Goal: Download file/media

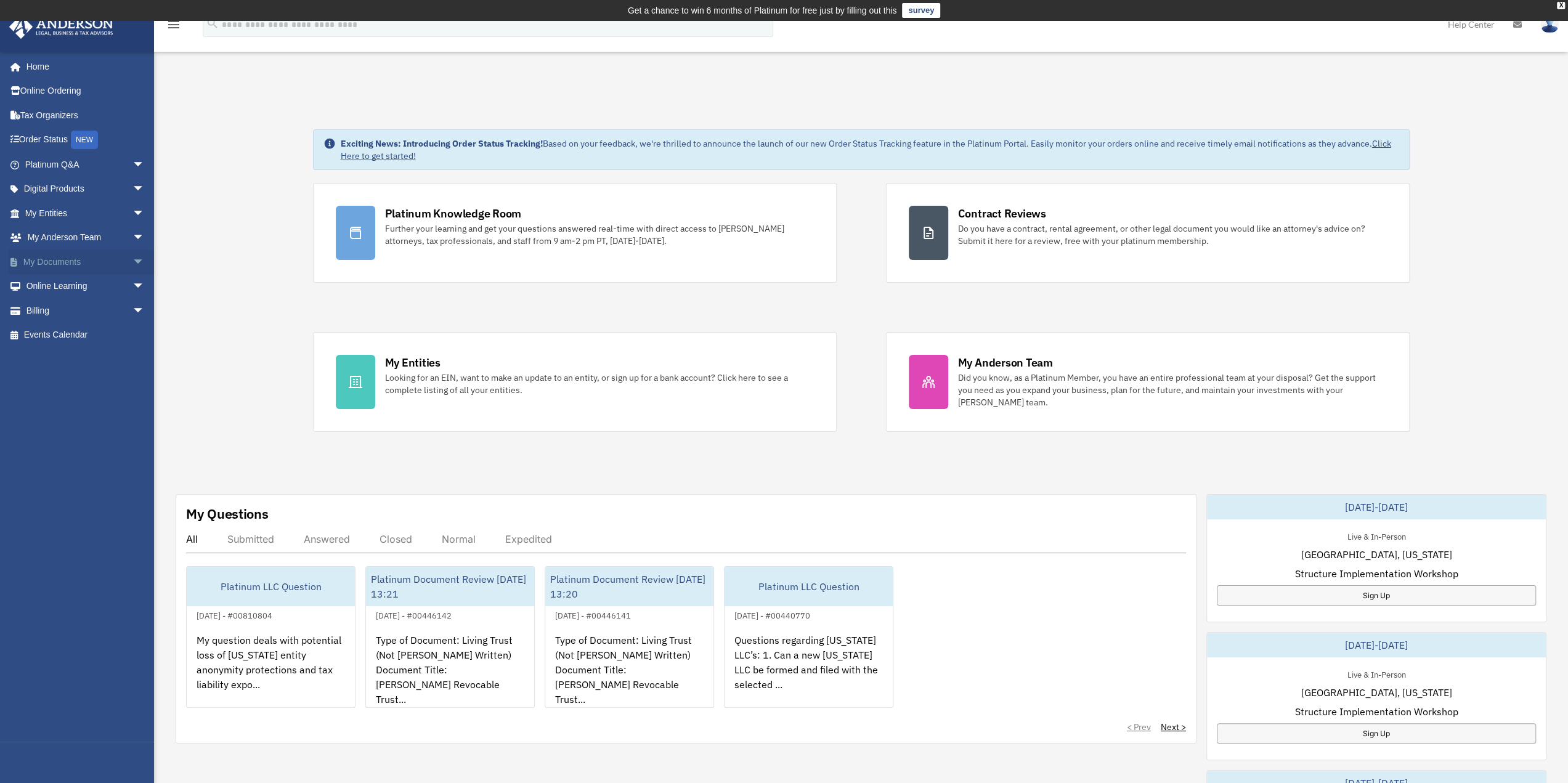
click at [133, 260] on span "arrow_drop_down" at bounding box center [145, 262] width 25 height 25
click at [48, 284] on link "Box" at bounding box center [90, 287] width 146 height 25
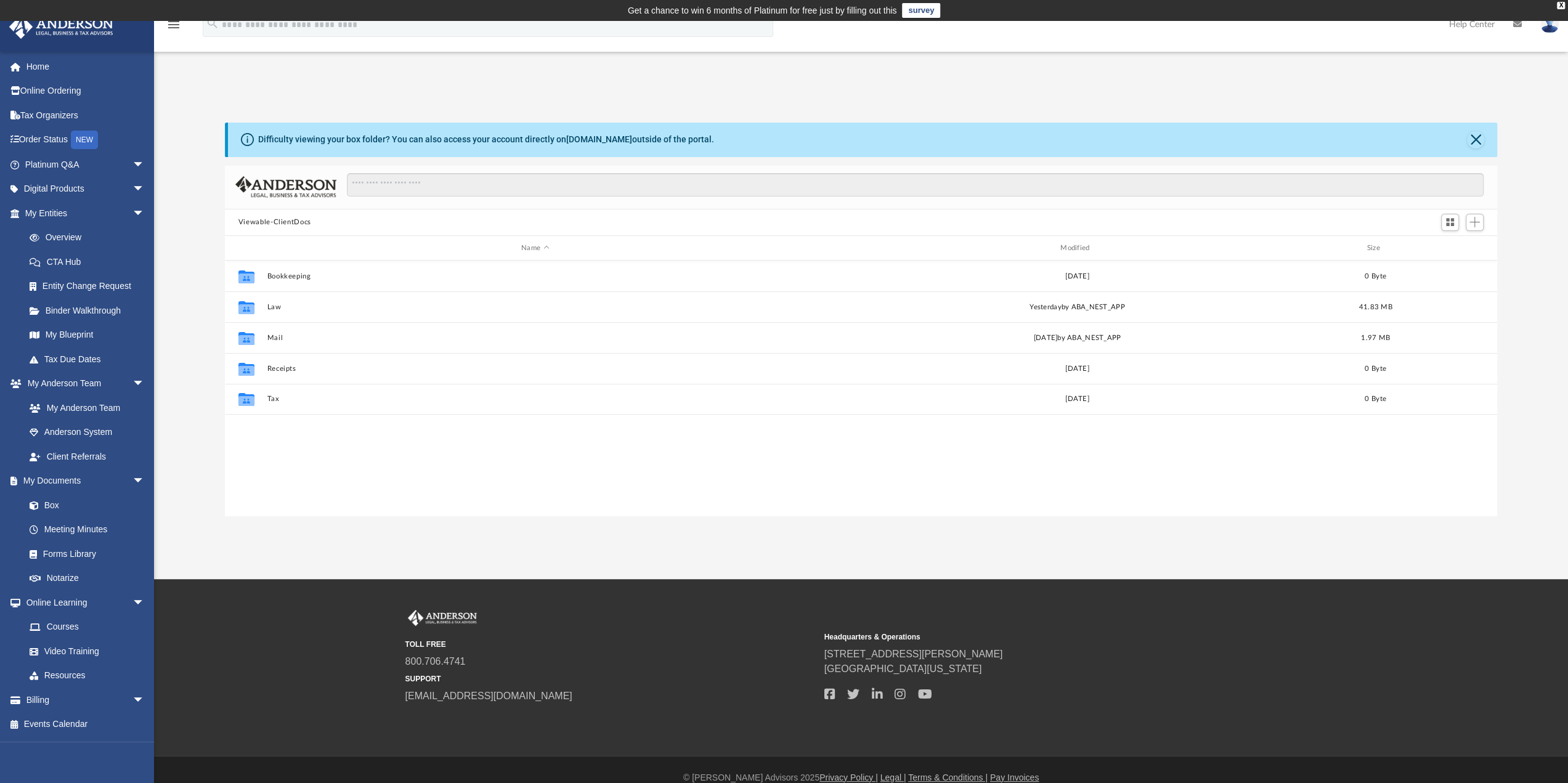
scroll to position [271, 1263]
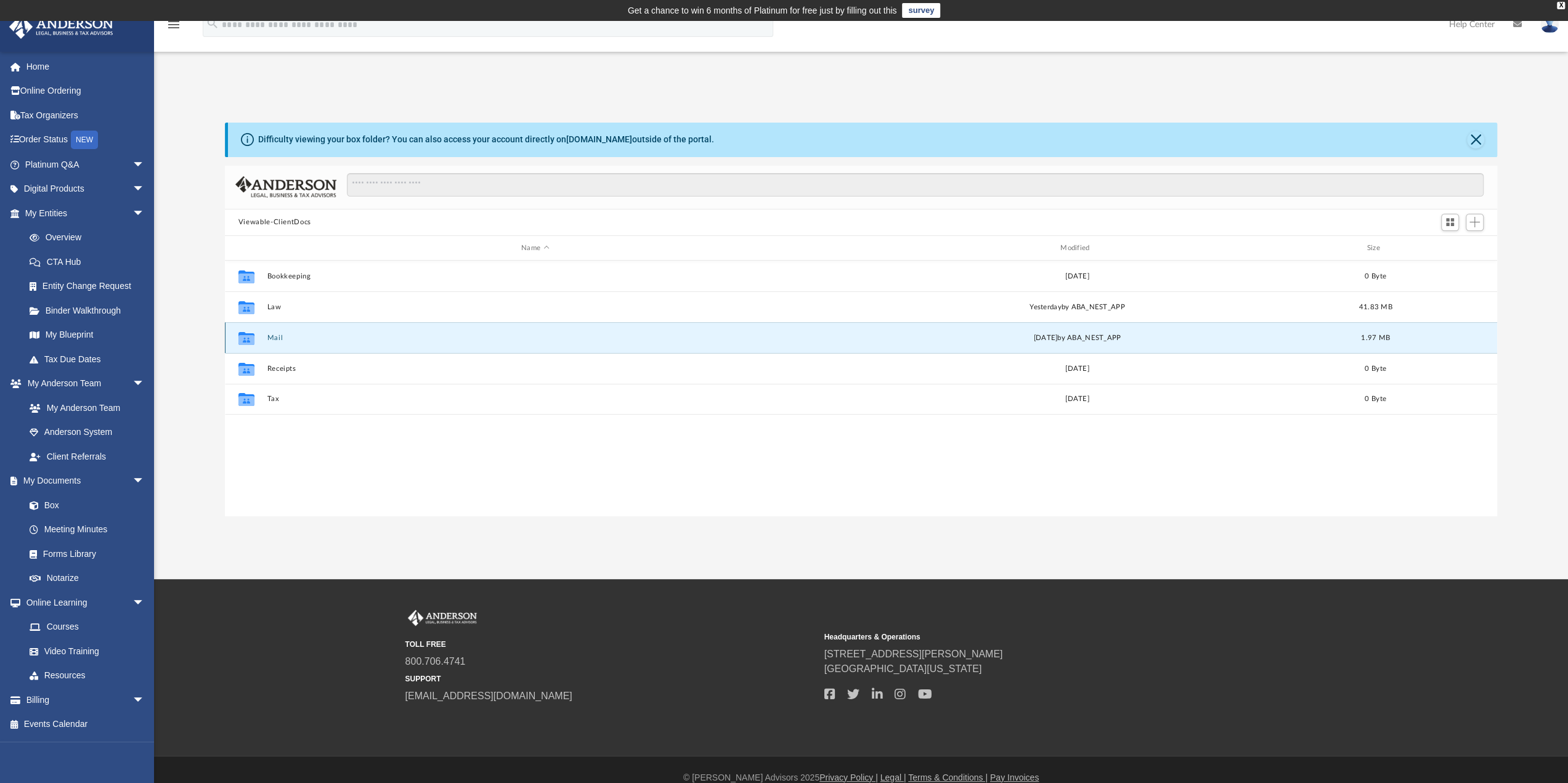
click at [276, 336] on button "Mail" at bounding box center [535, 337] width 537 height 8
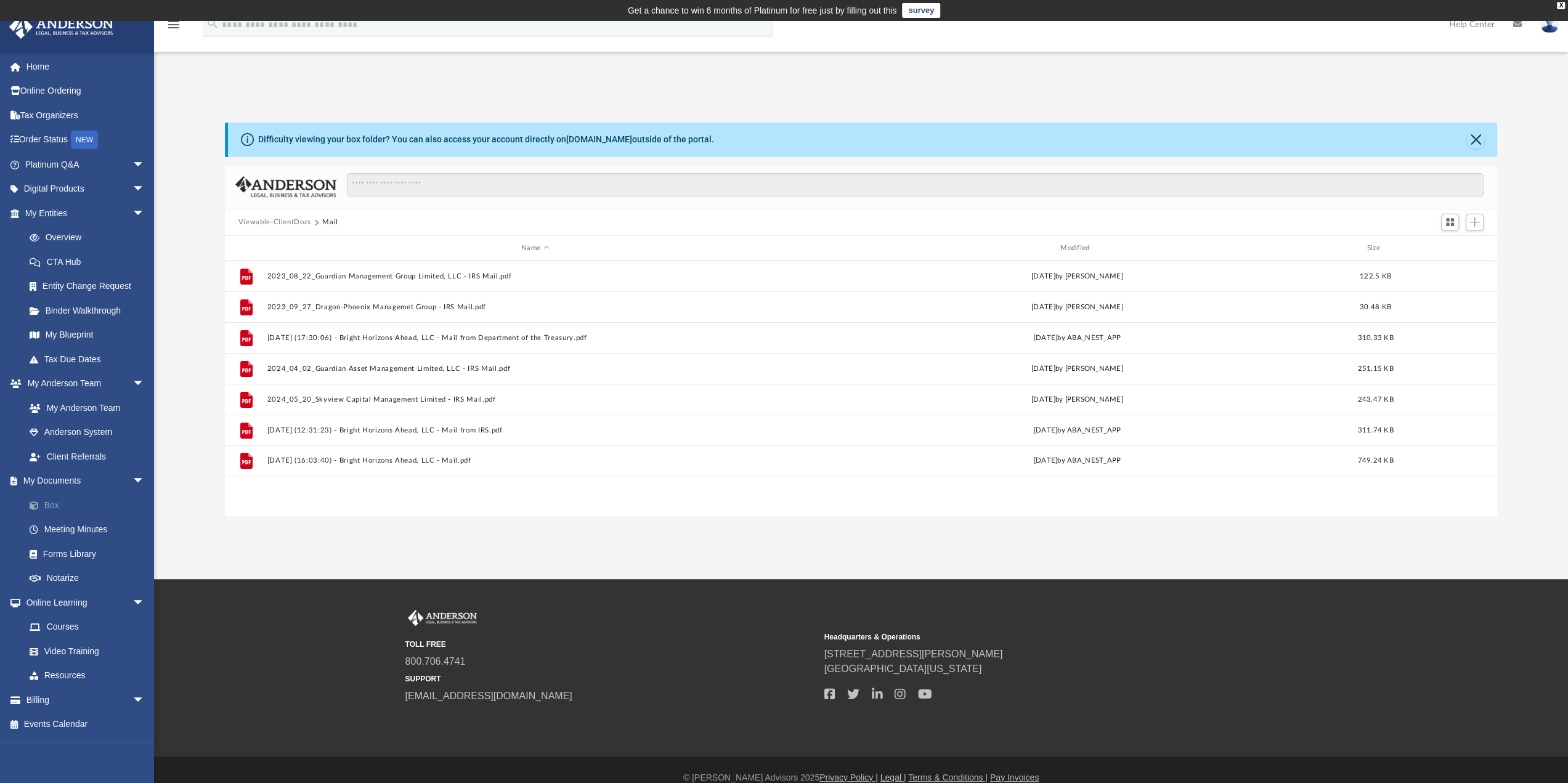
click at [53, 506] on link "Box" at bounding box center [90, 505] width 146 height 25
click at [51, 495] on link "Box" at bounding box center [90, 505] width 146 height 25
click at [277, 218] on button "Viewable-ClientDocs" at bounding box center [274, 222] width 73 height 11
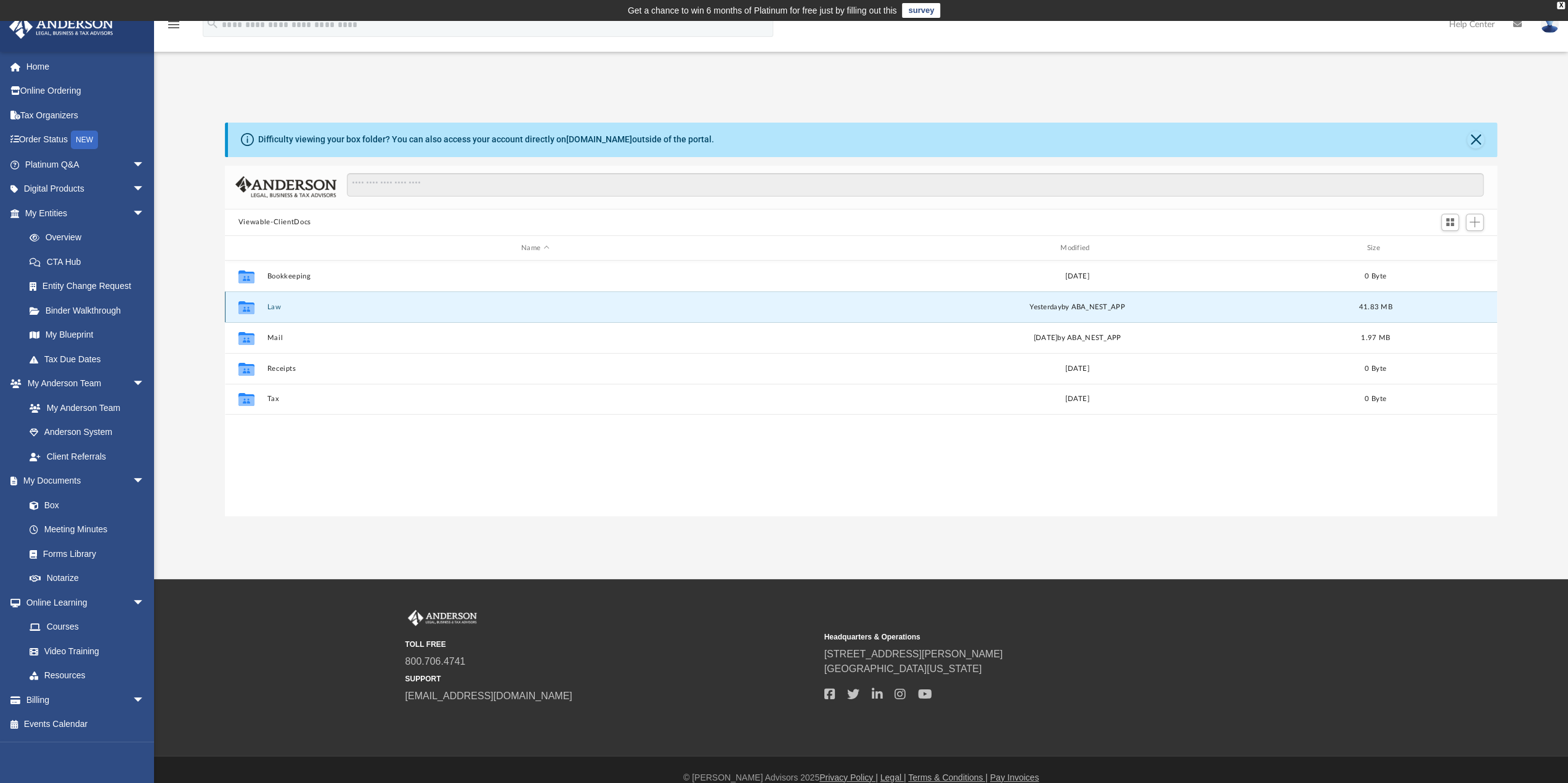
click at [270, 306] on button "Law" at bounding box center [535, 306] width 537 height 8
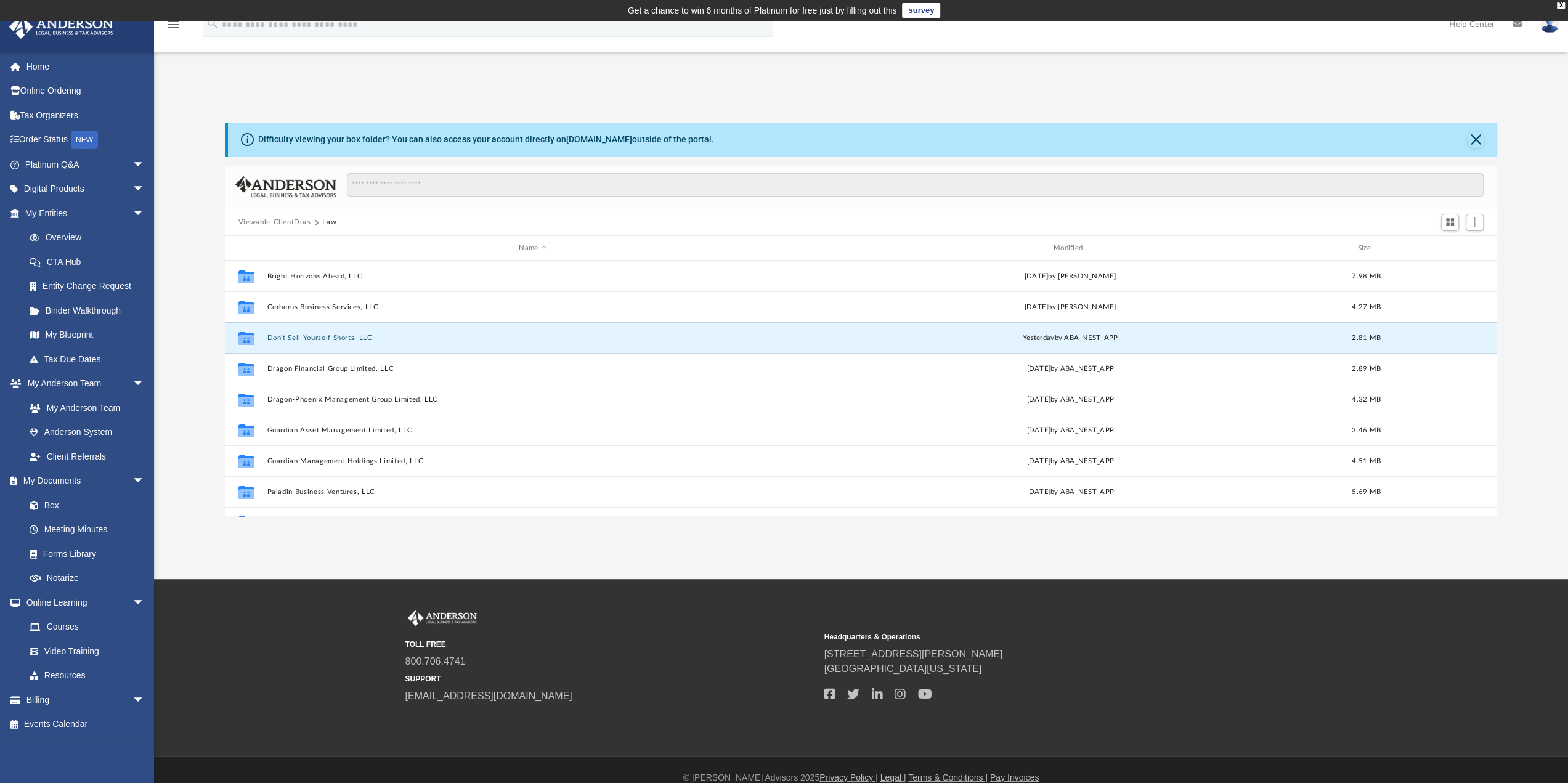
click at [282, 338] on button "Don't Sell Yourself Shorts, LLC" at bounding box center [532, 337] width 532 height 8
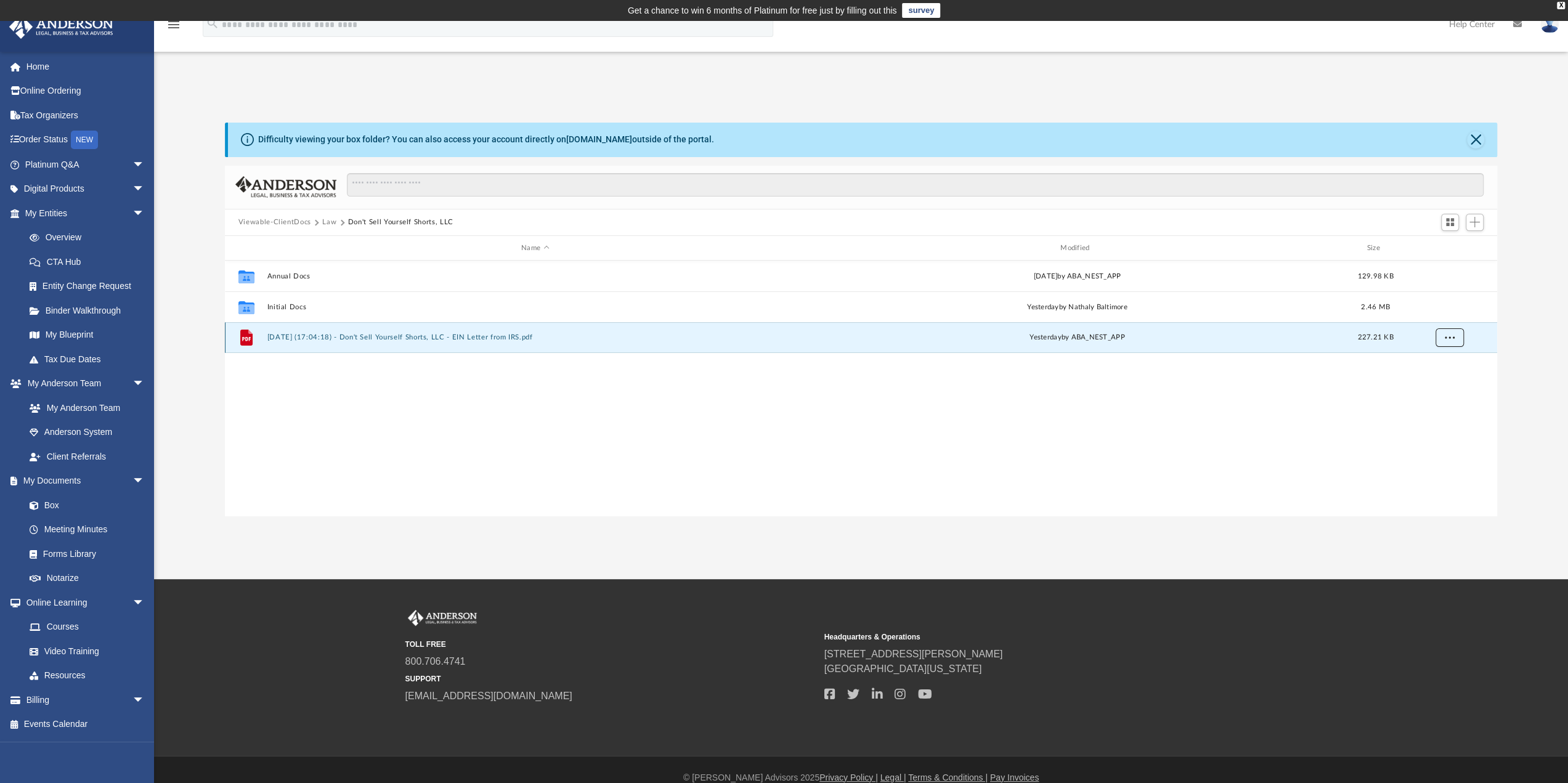
click at [1454, 337] on button "More options" at bounding box center [1448, 338] width 29 height 18
click at [1435, 382] on li "Download" at bounding box center [1437, 382] width 36 height 13
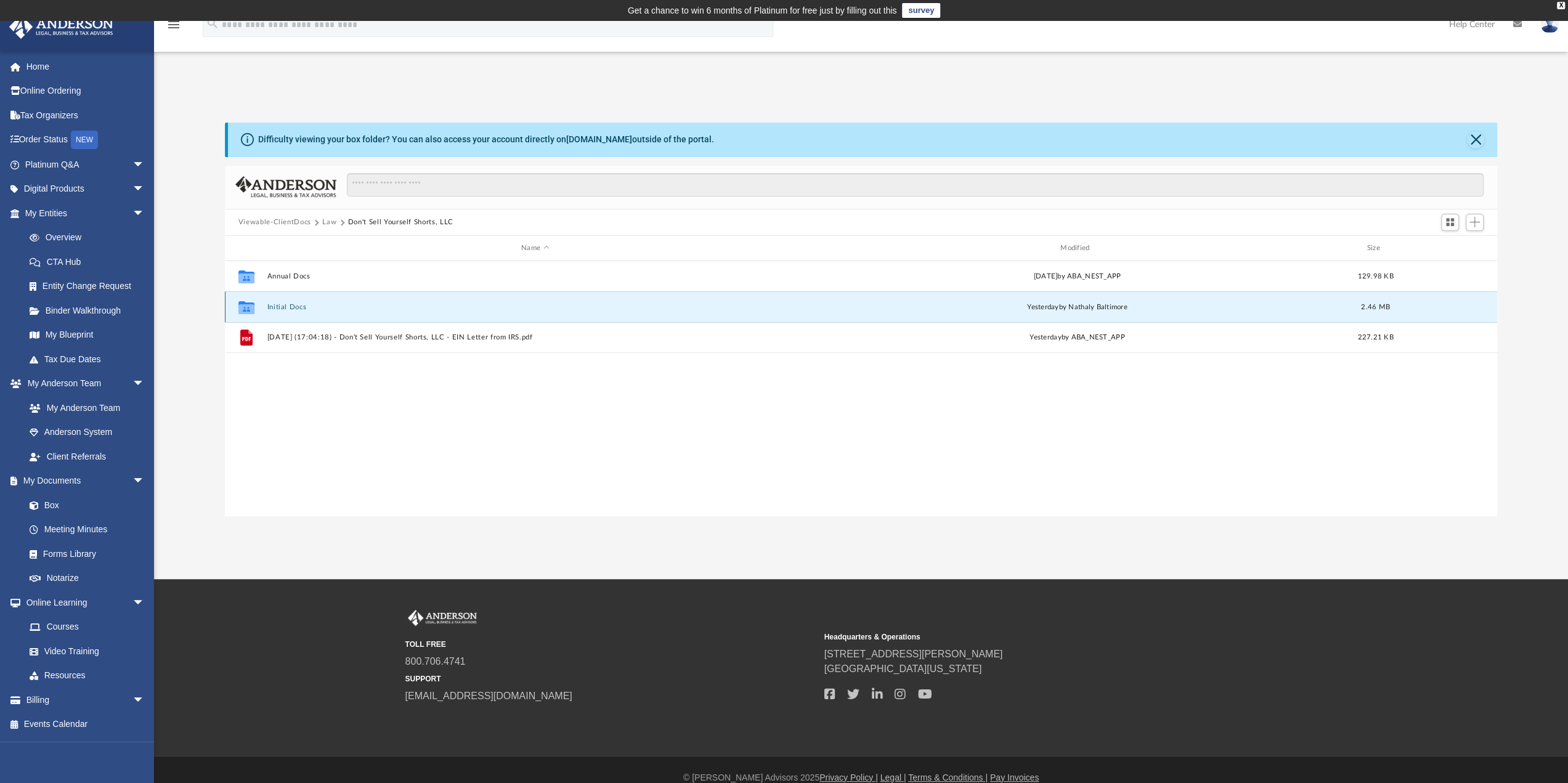
click at [282, 304] on button "Initial Docs" at bounding box center [535, 306] width 537 height 8
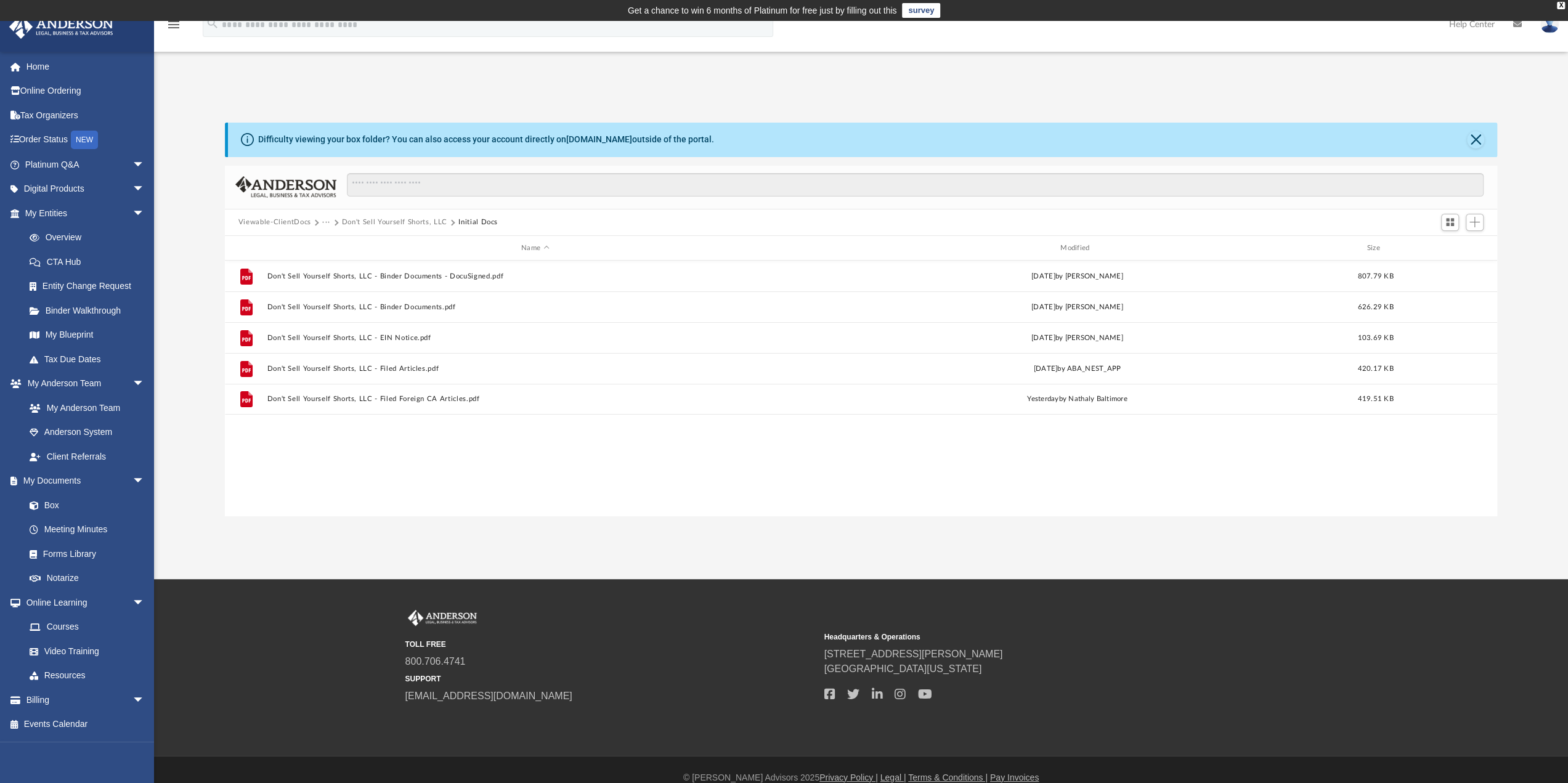
click at [295, 218] on button "Viewable-ClientDocs" at bounding box center [274, 222] width 73 height 11
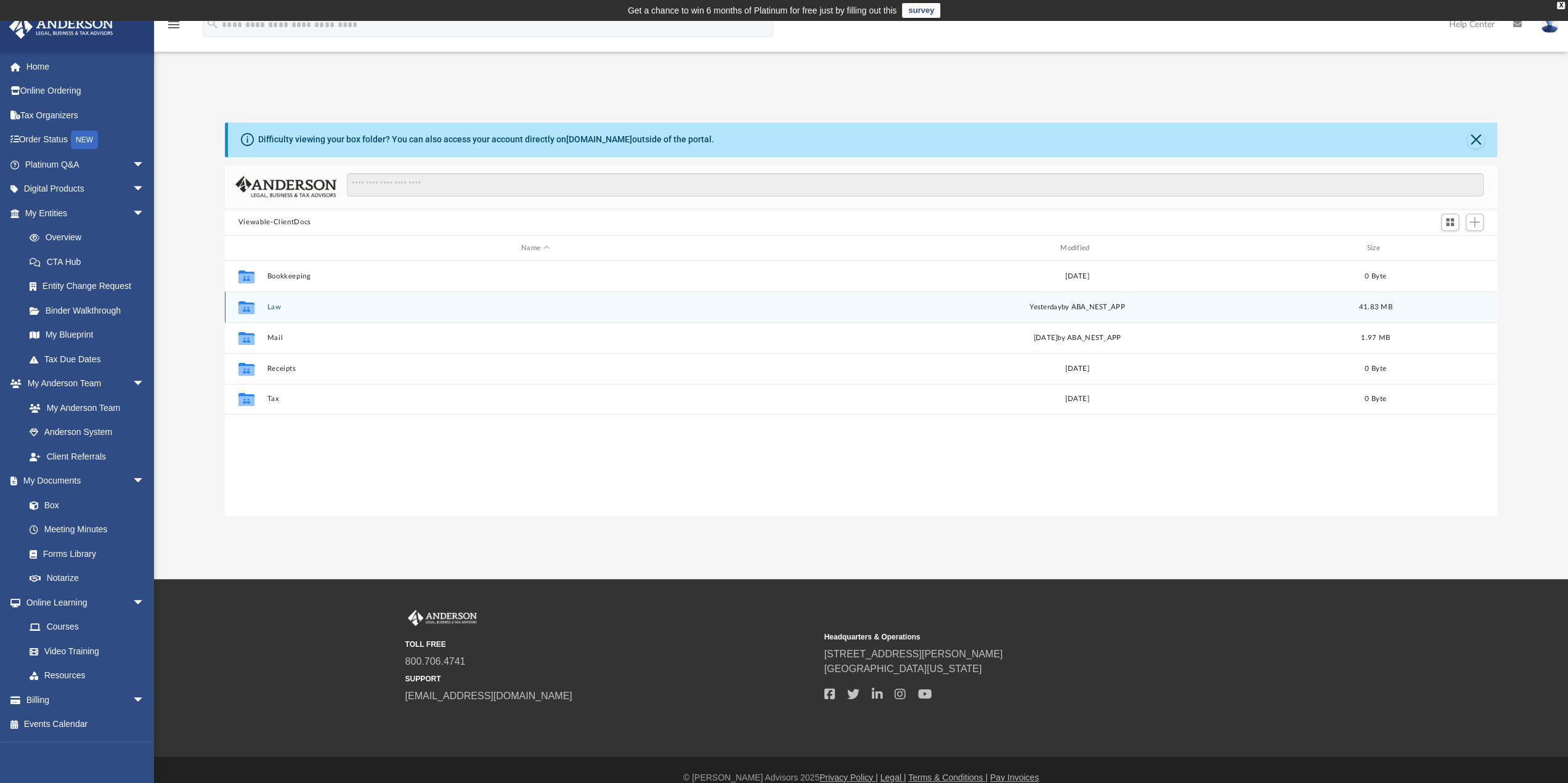
click at [270, 307] on button "Law" at bounding box center [535, 306] width 537 height 8
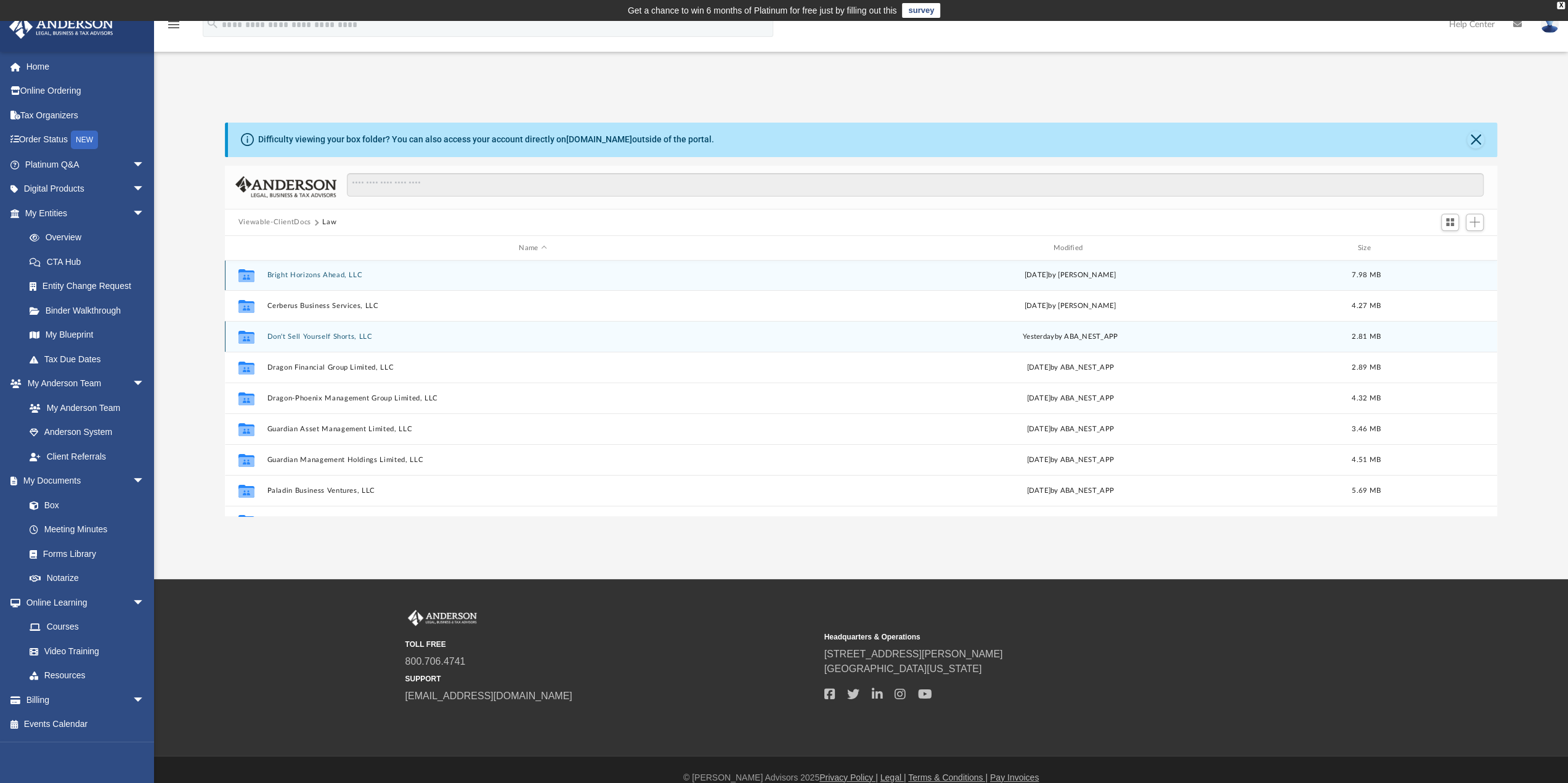
scroll to position [0, 0]
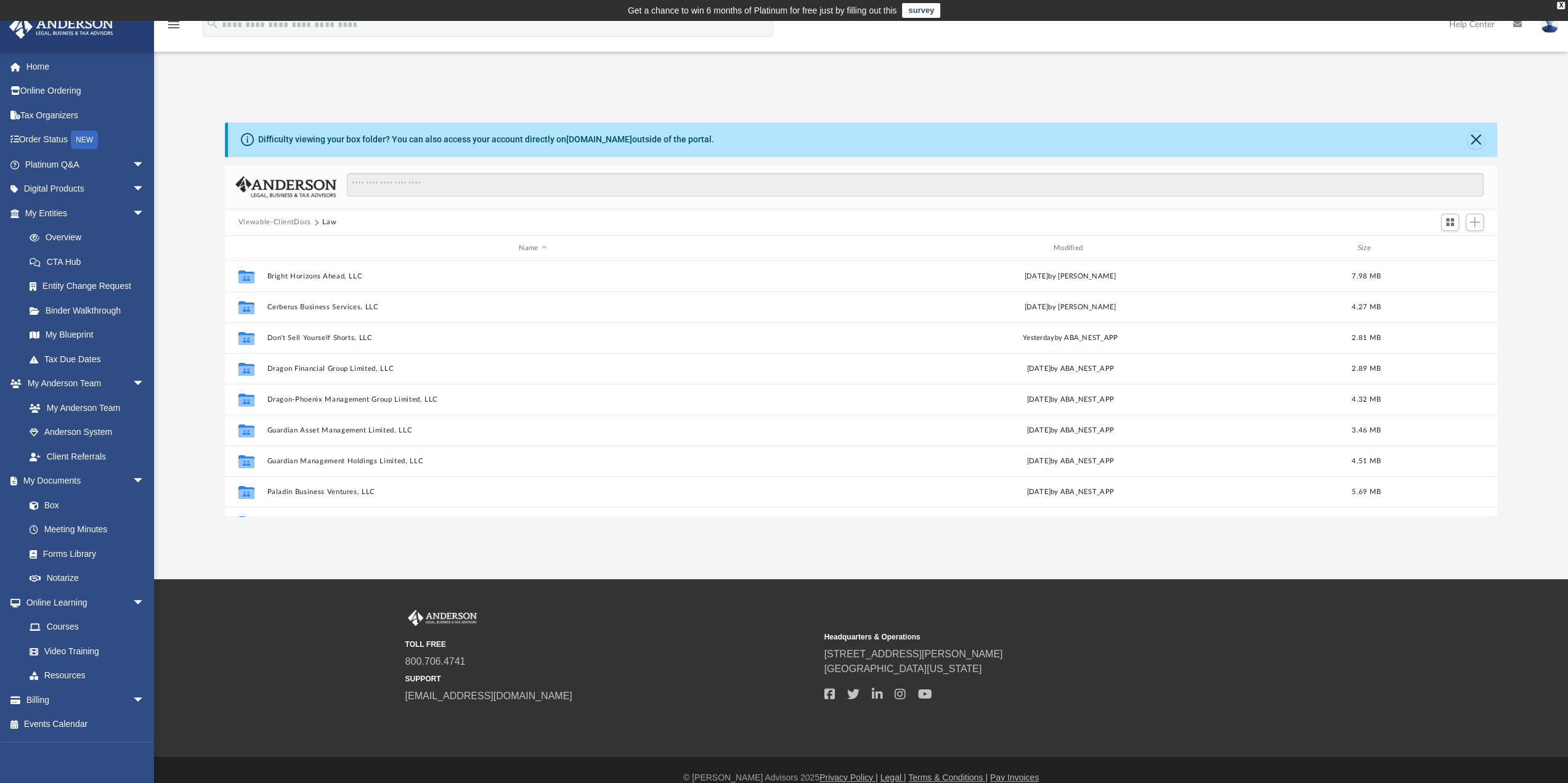
click at [265, 218] on button "Viewable-ClientDocs" at bounding box center [274, 222] width 73 height 11
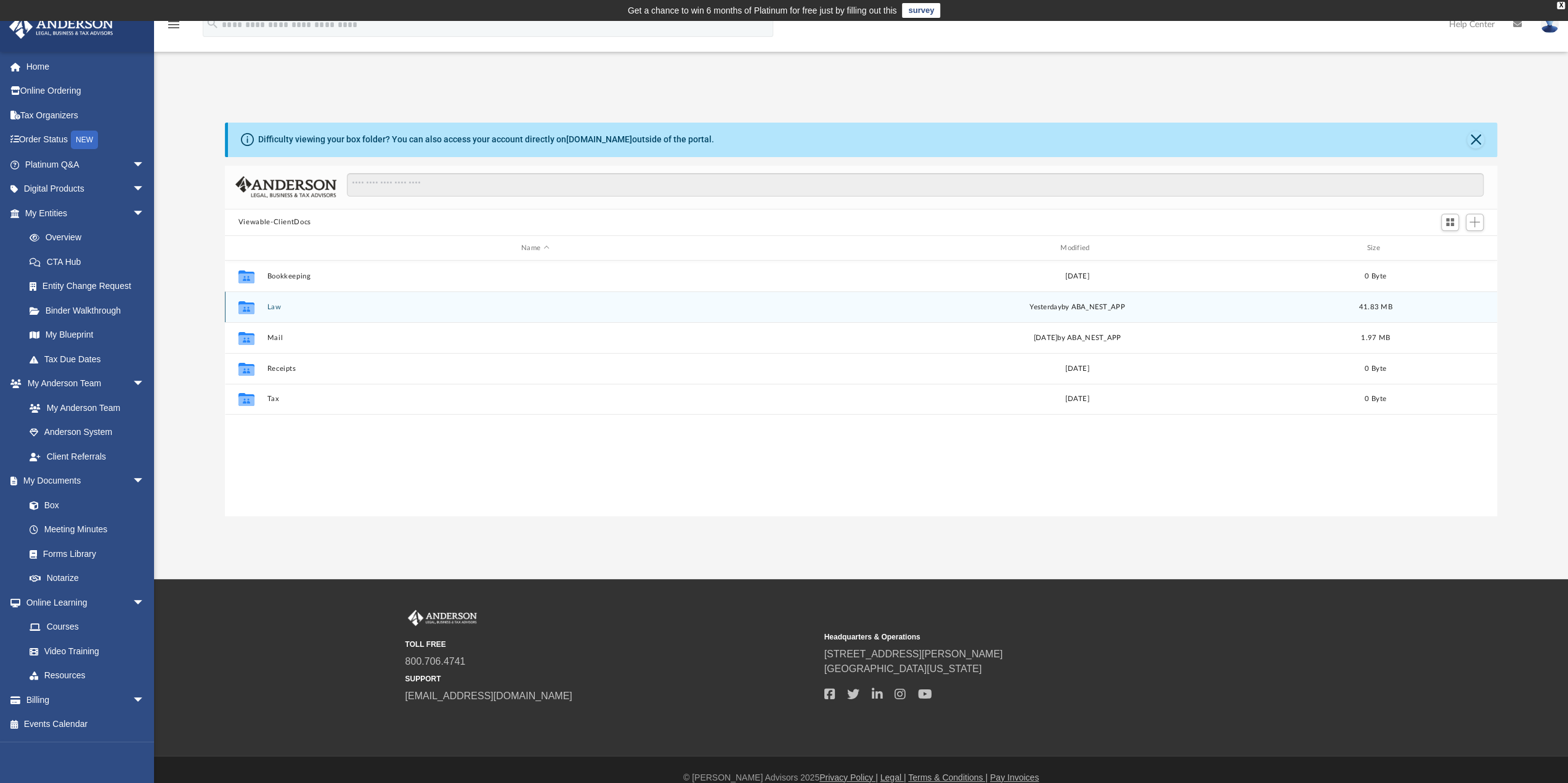
click at [242, 304] on icon "grid" at bounding box center [246, 309] width 16 height 10
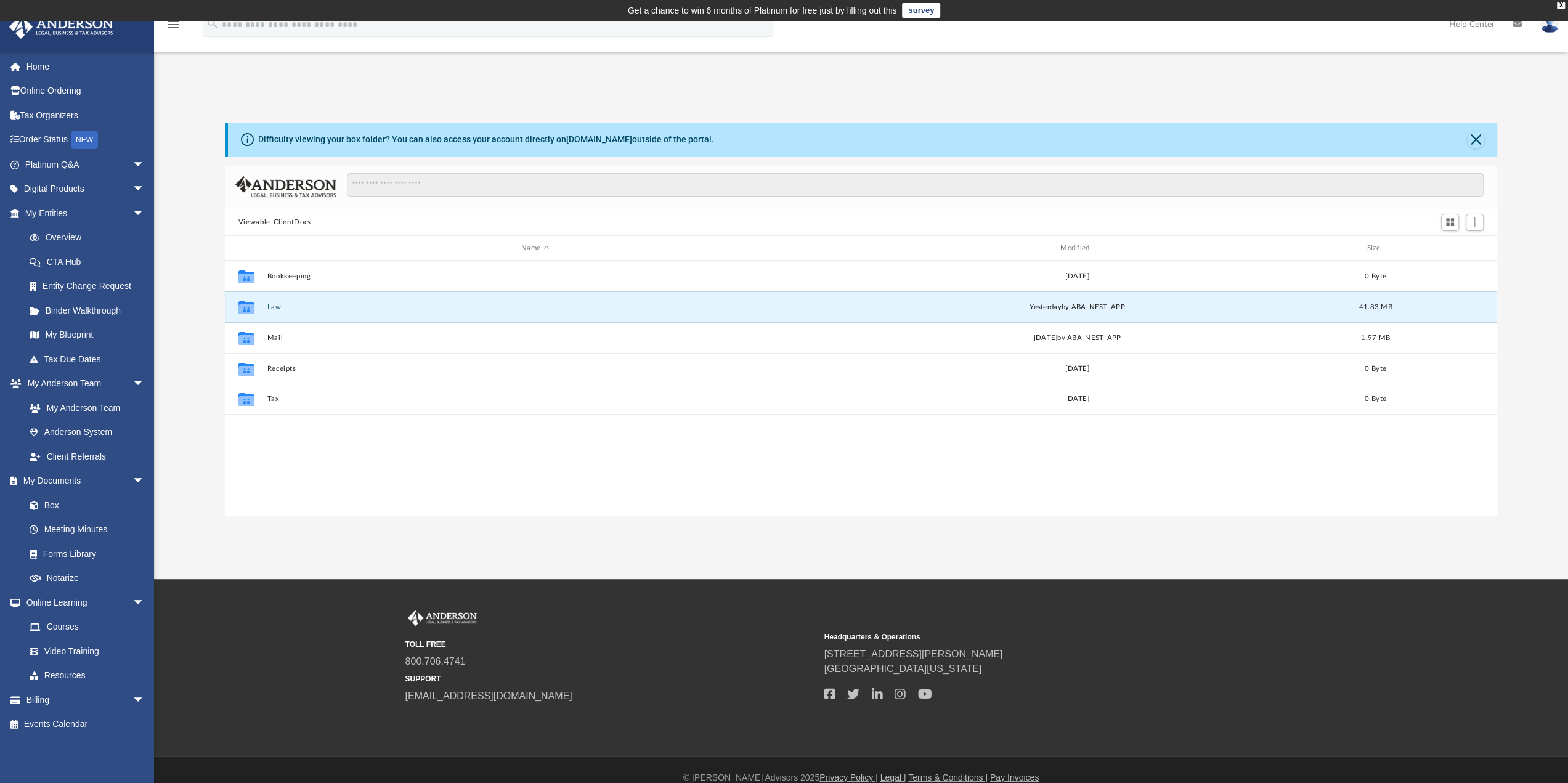
click at [280, 307] on button "Law" at bounding box center [535, 306] width 537 height 8
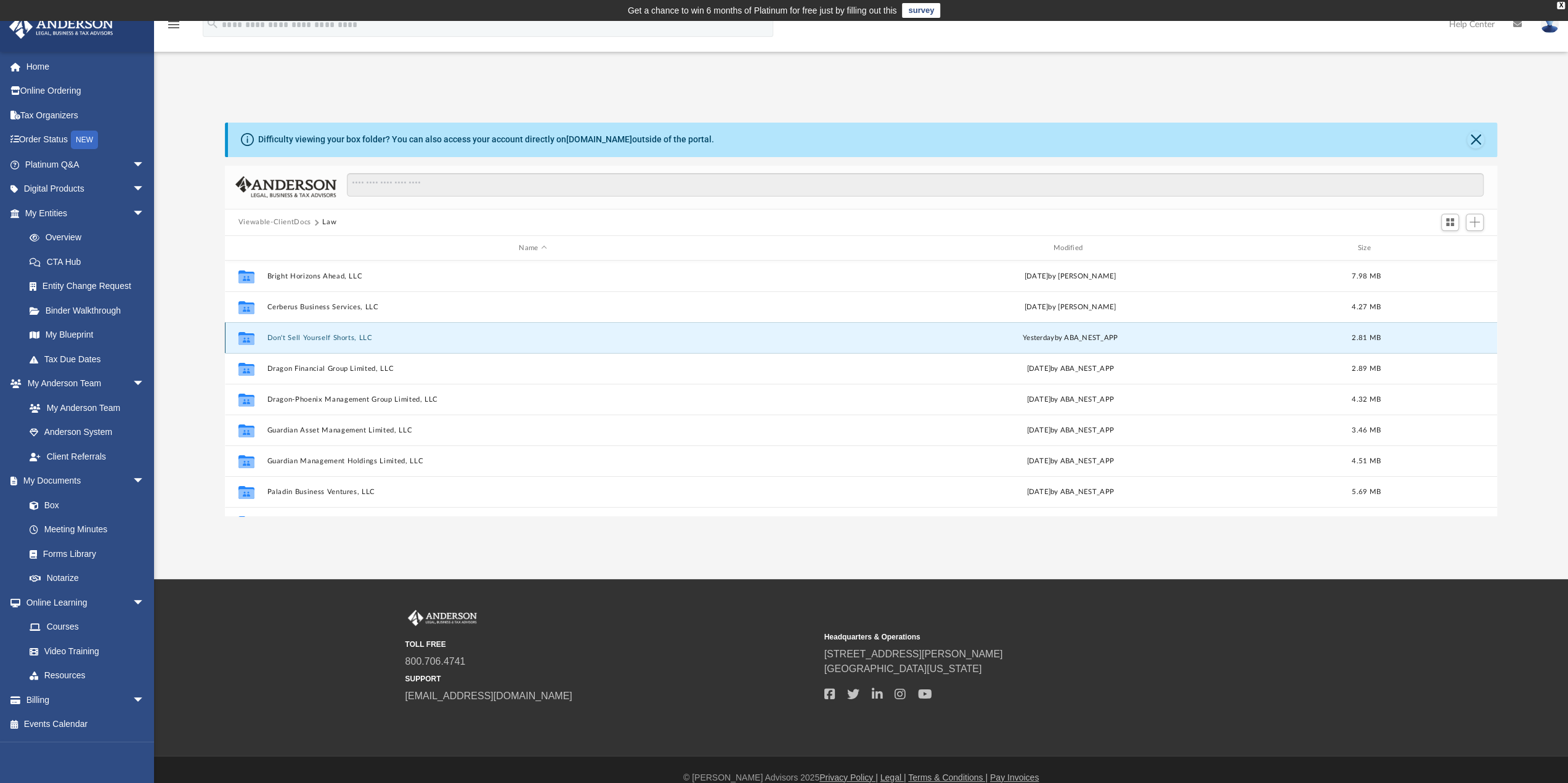
click at [292, 337] on button "Don't Sell Yourself Shorts, LLC" at bounding box center [532, 337] width 532 height 8
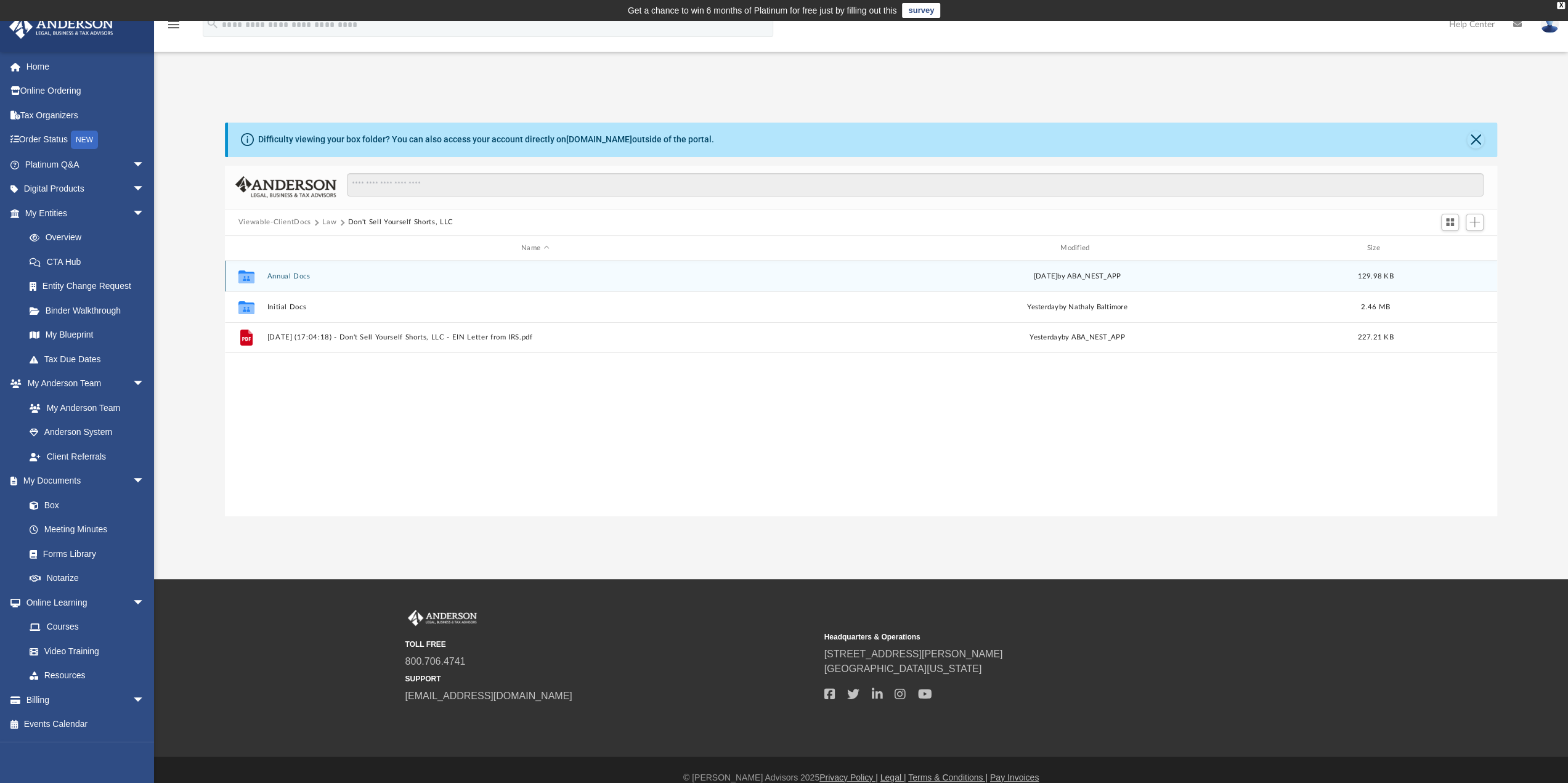
click at [287, 275] on button "Annual Docs" at bounding box center [535, 276] width 537 height 8
click at [1444, 279] on span "More options" at bounding box center [1448, 275] width 10 height 7
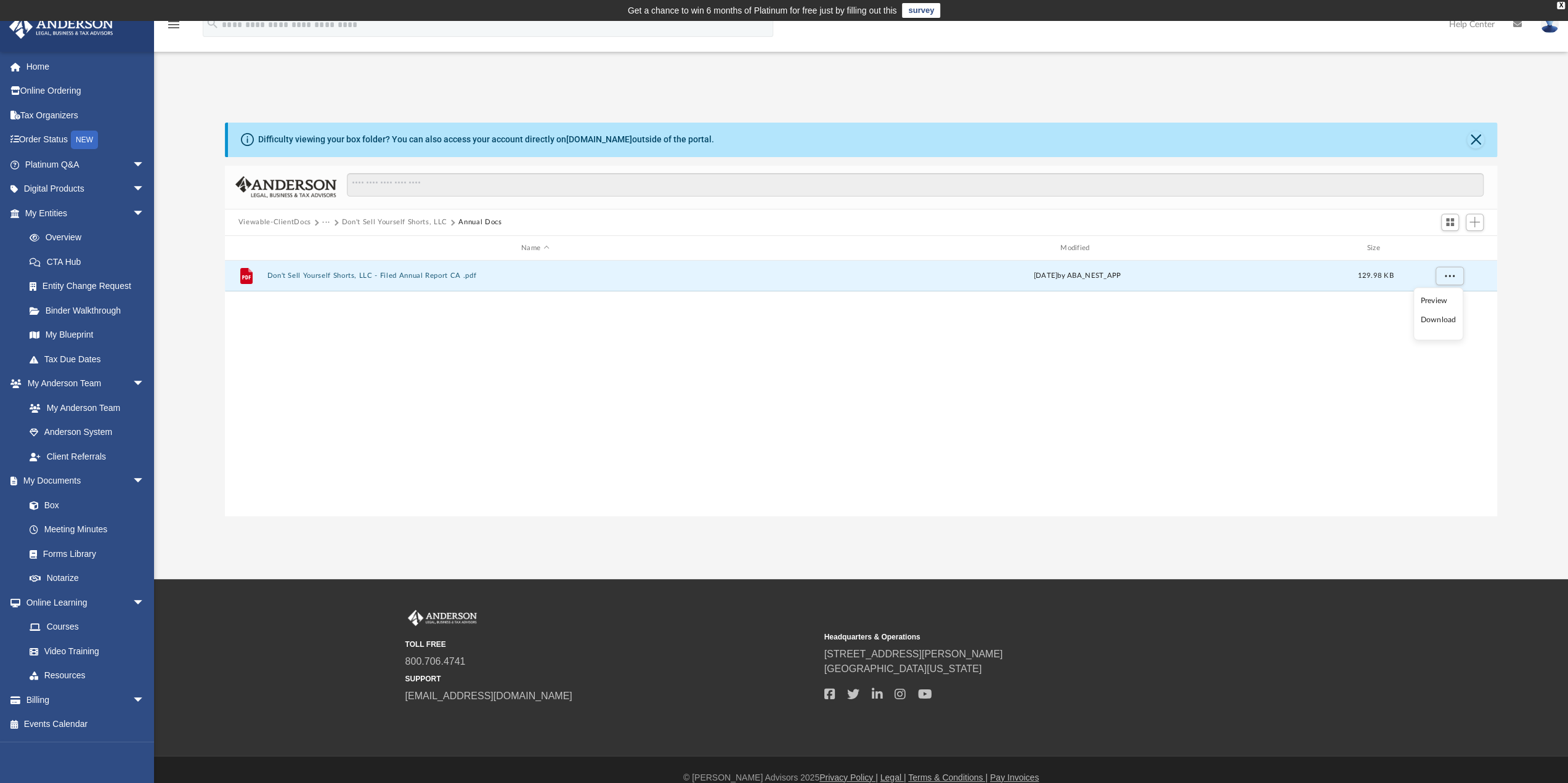
click at [1437, 322] on li "Download" at bounding box center [1437, 320] width 36 height 13
click at [34, 66] on link "Home" at bounding box center [86, 67] width 155 height 25
